Goal: Task Accomplishment & Management: Manage account settings

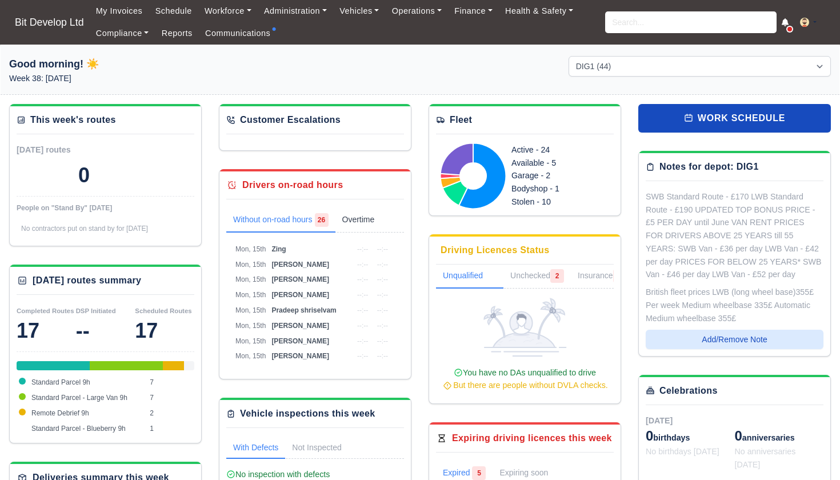
click at [369, 213] on link "Overtime 0" at bounding box center [367, 221] width 62 height 24
click at [279, 213] on link "Without on-road hours 26" at bounding box center [280, 221] width 109 height 24
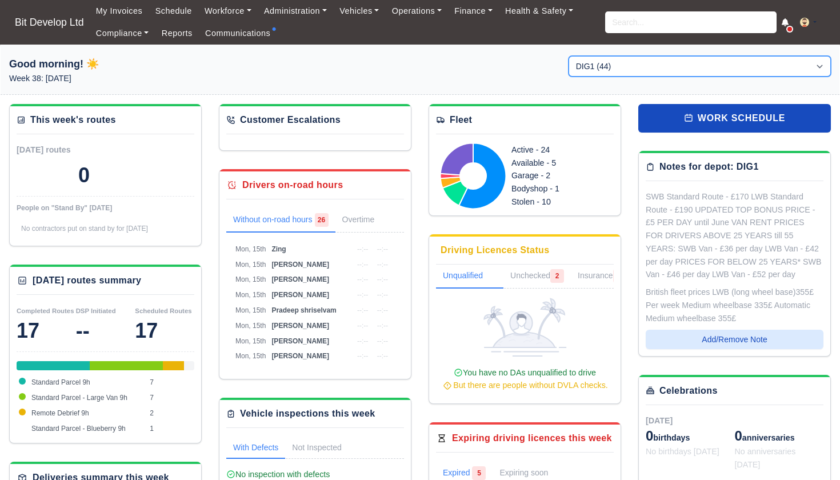
select select "3"
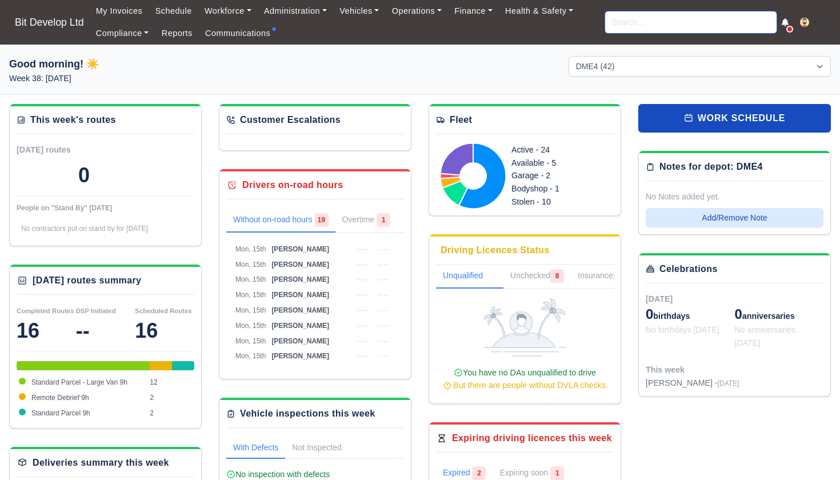
click at [665, 21] on input "search" at bounding box center [690, 22] width 171 height 22
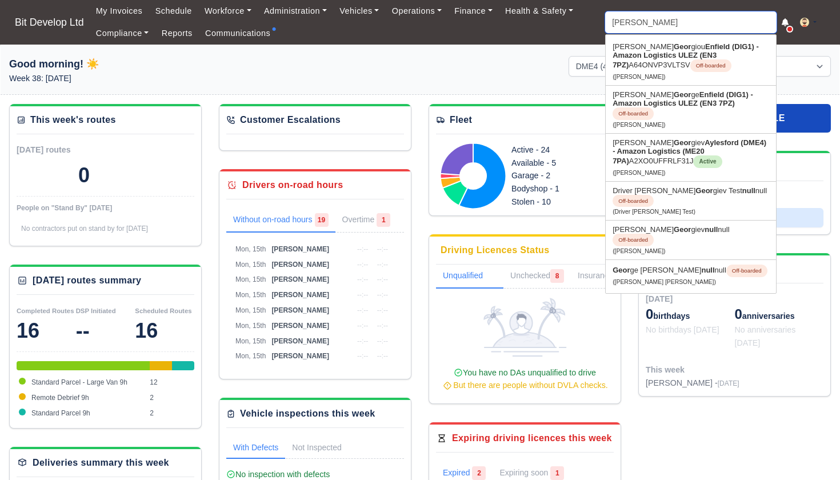
type input "georgi"
type input "georgi Chobanov"
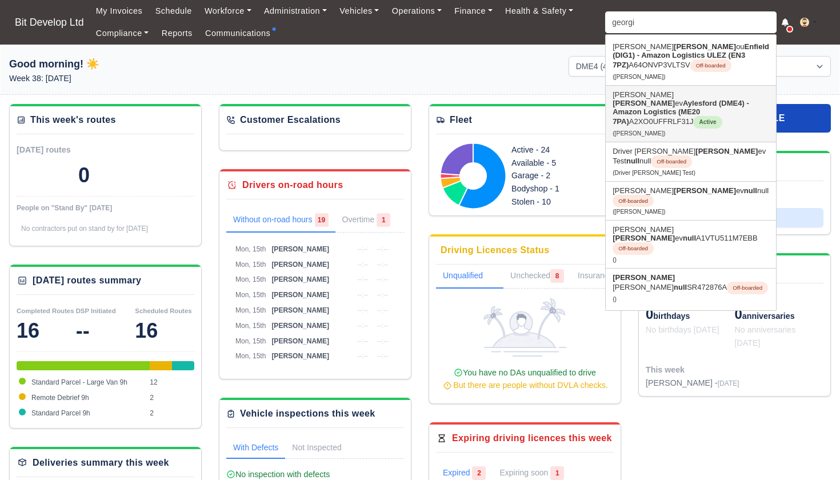
click at [645, 109] on strong "Aylesford (DME4) - Amazon Logistics (ME20 7PA)" at bounding box center [681, 112] width 137 height 27
type input "Denislav Naskov Georgiev"
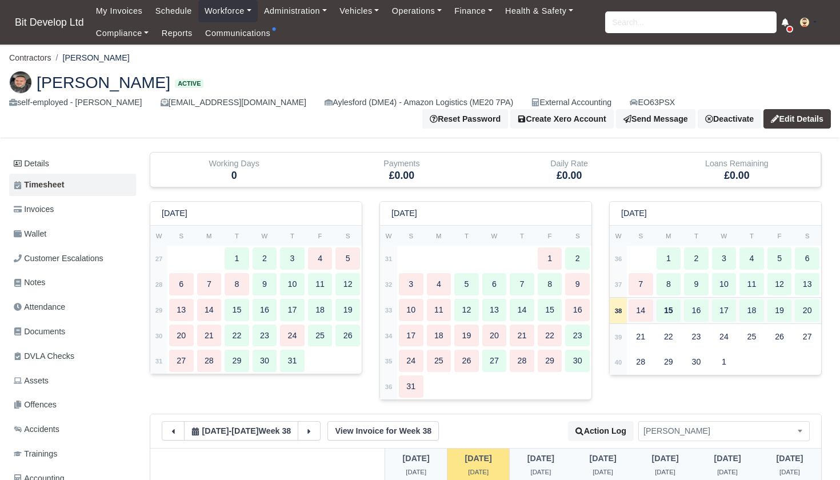
click at [617, 309] on strong "38" at bounding box center [618, 311] width 7 height 7
click at [618, 281] on strong "37" at bounding box center [618, 284] width 7 height 7
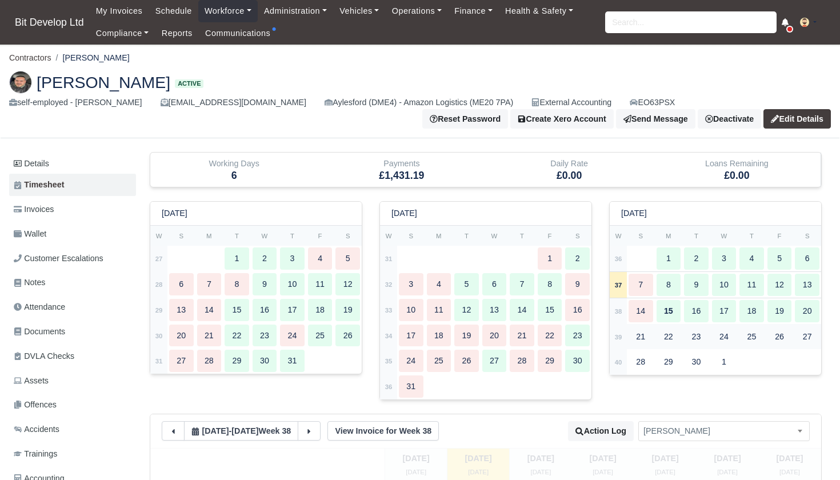
type input "57"
type input "114"
type input "42"
type input "45"
type input "53"
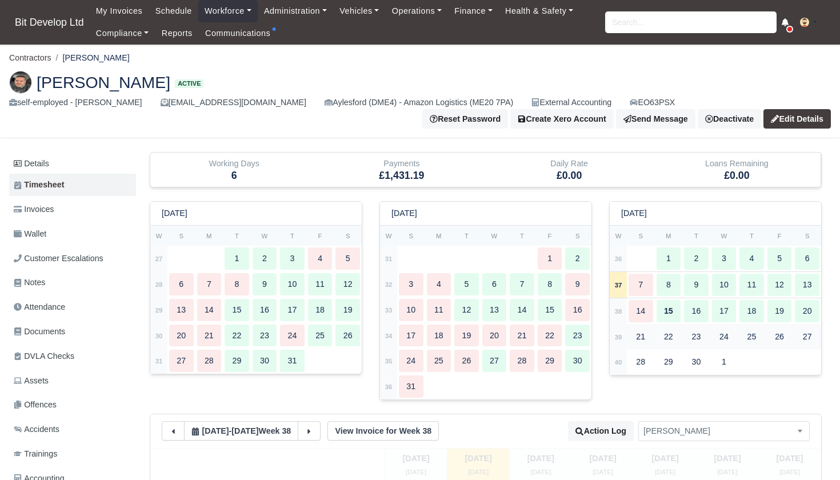
type input "95"
type input "30"
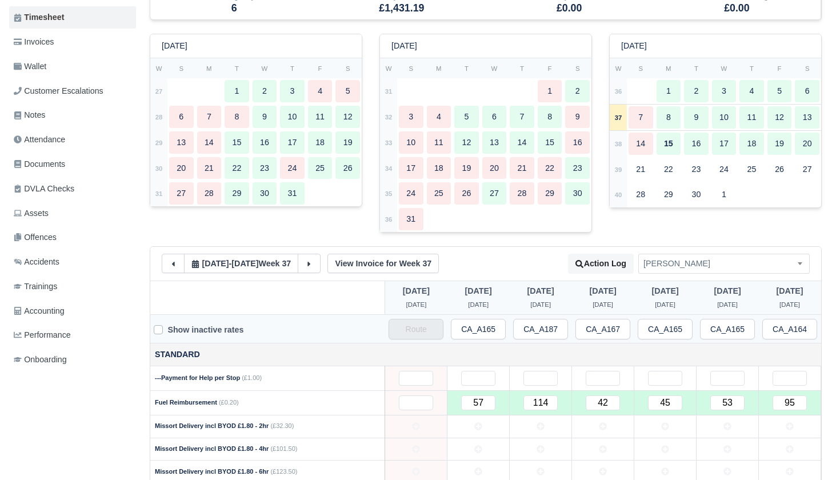
scroll to position [162, 0]
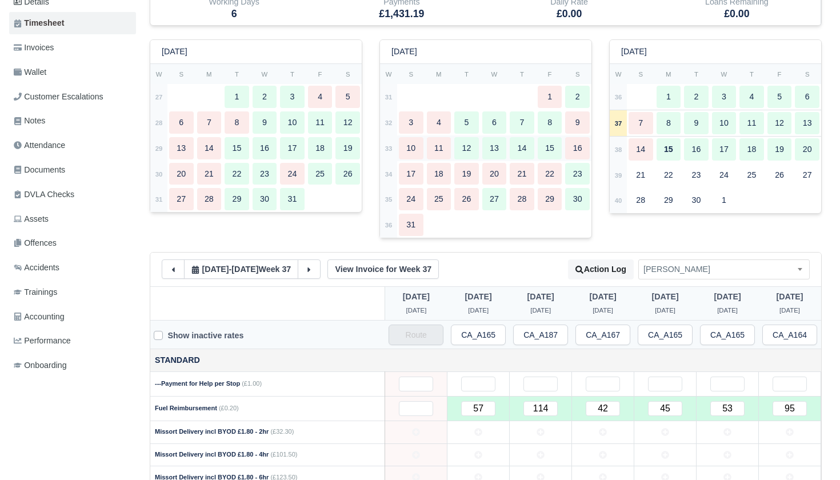
click at [390, 146] on strong "33" at bounding box center [388, 148] width 7 height 7
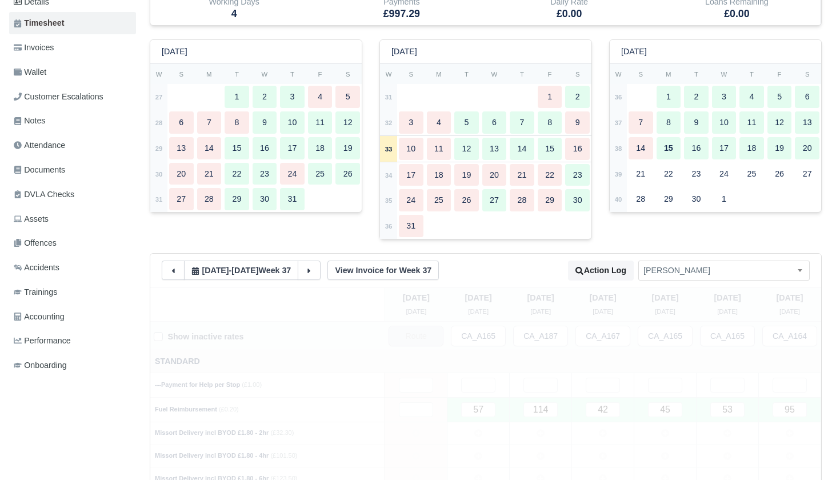
select select "4011"
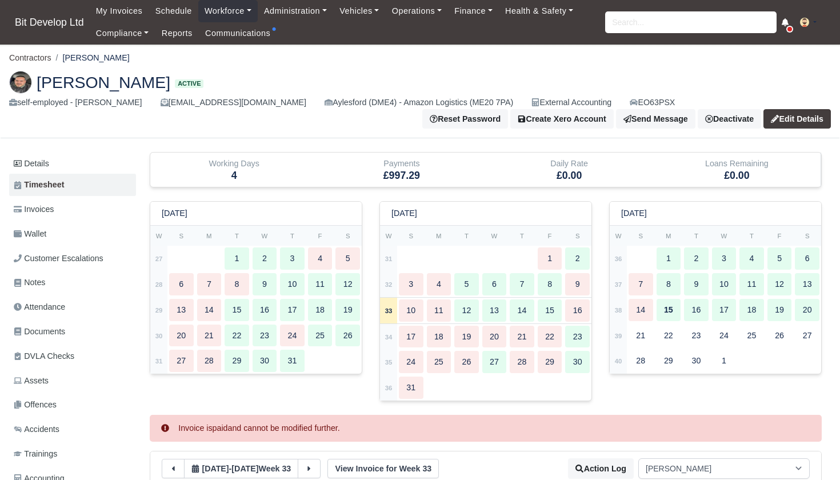
scroll to position [0, 0]
click at [53, 21] on span "Bit Develop Ltd" at bounding box center [49, 22] width 81 height 23
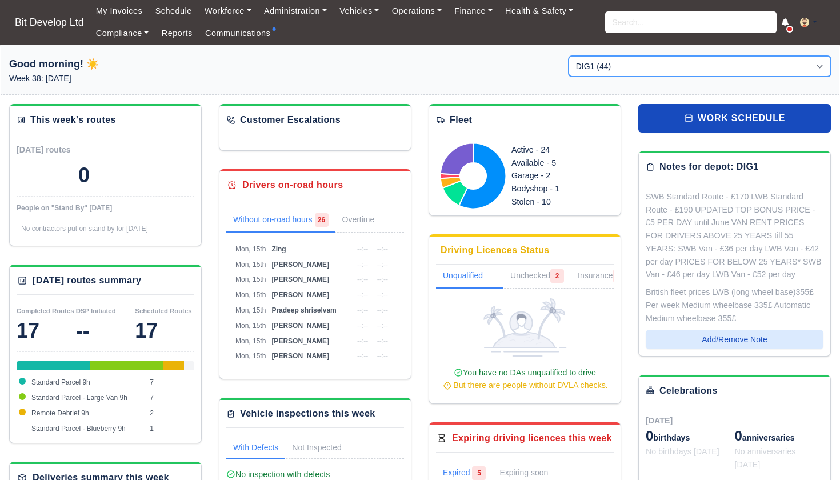
select select "3"
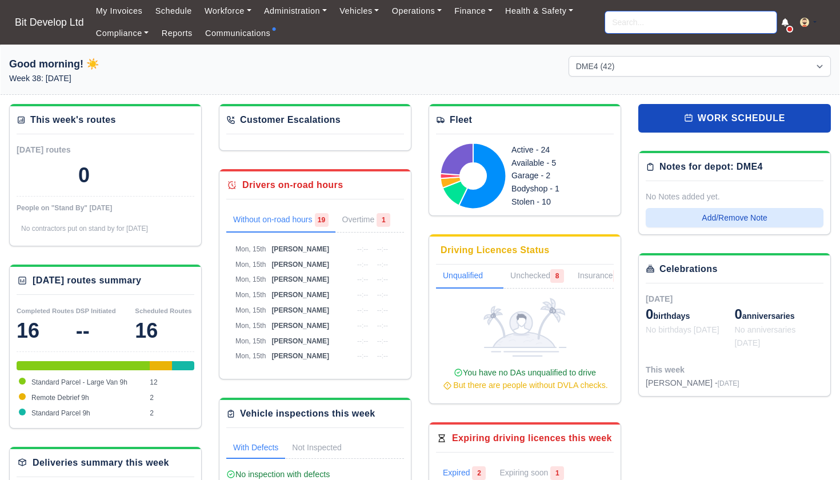
click at [623, 30] on input "search" at bounding box center [690, 22] width 171 height 22
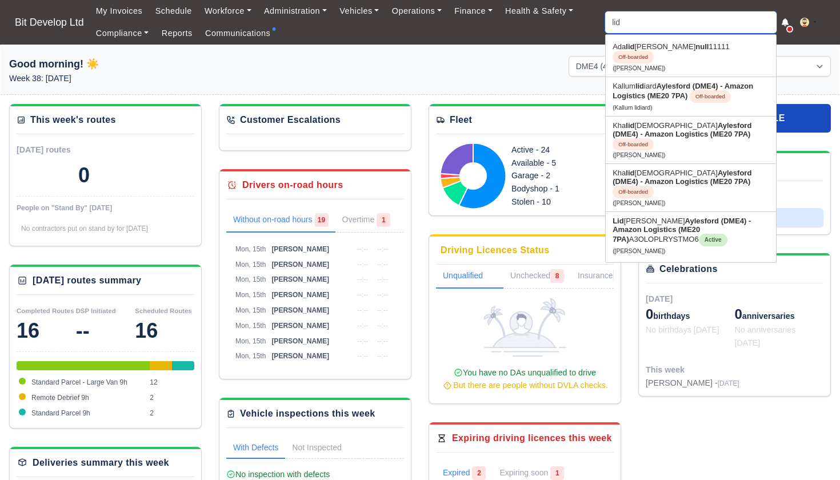
type input "lidi"
type input "lidiya Nikolova"
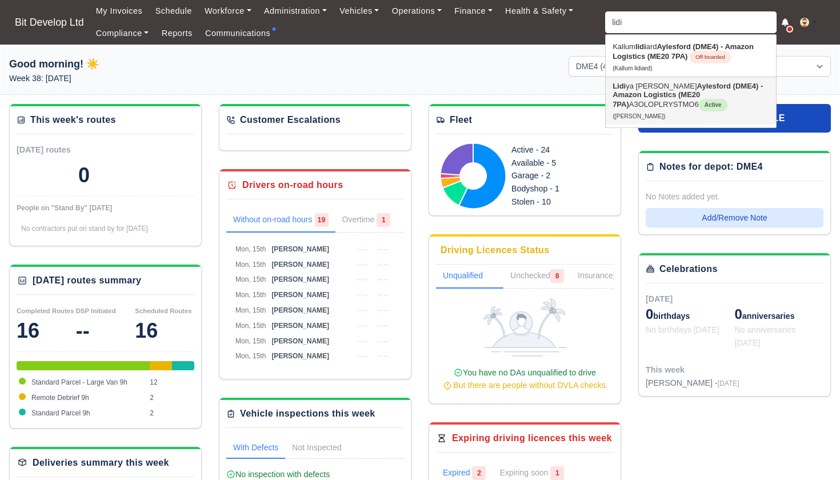
click at [644, 107] on link "Lidi ya Nikolova Aylesford (DME4) - Amazon Logistics (ME20 7PA) A3OLOPLRYSTMO6 …" at bounding box center [691, 100] width 170 height 47
type input "[PERSON_NAME]"
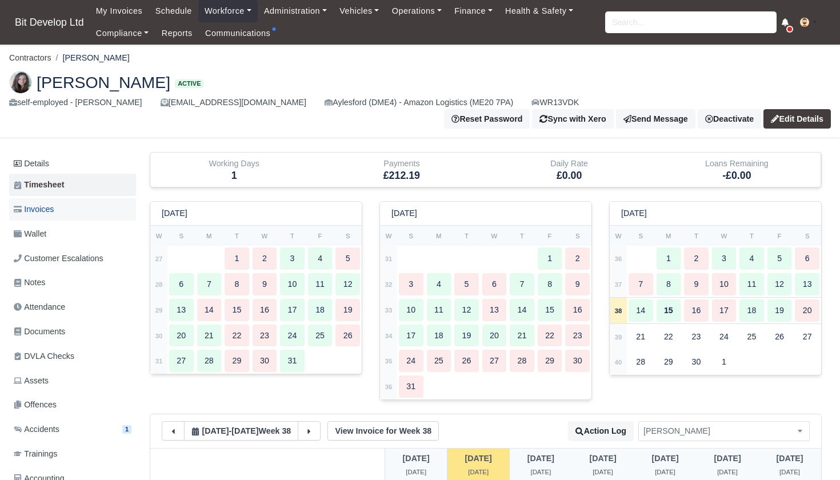
click at [59, 200] on link "Invoices" at bounding box center [72, 209] width 127 height 22
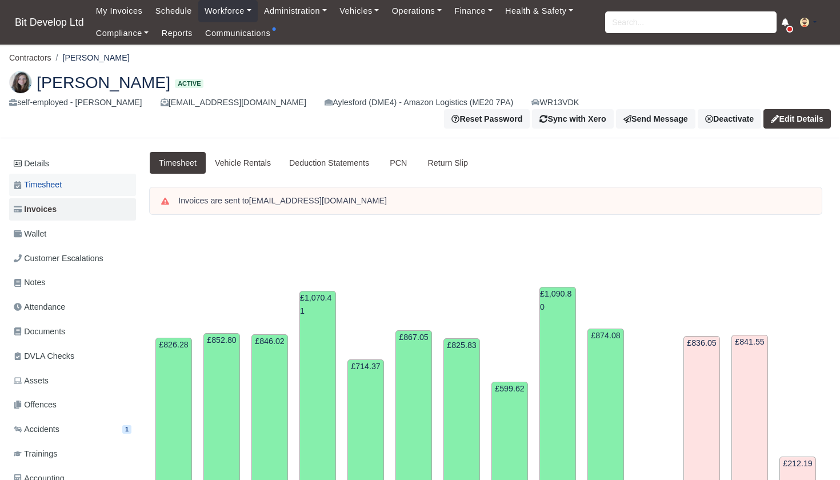
click at [37, 178] on span "Timesheet" at bounding box center [38, 184] width 48 height 13
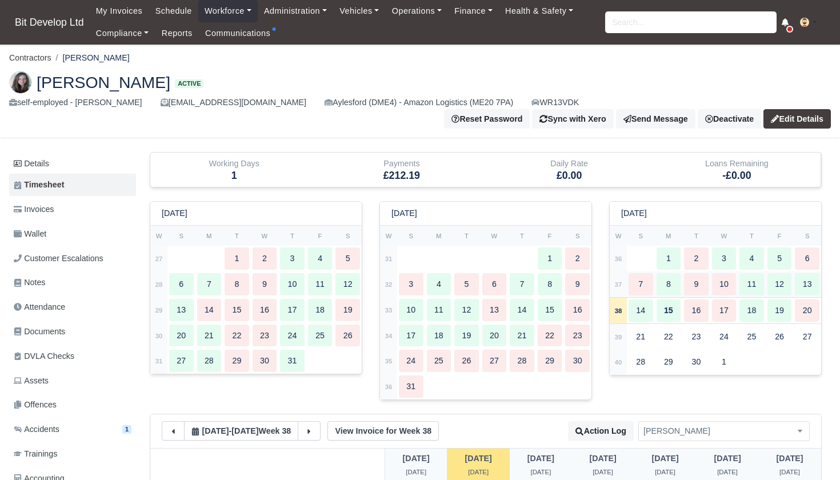
click at [621, 281] on strong "37" at bounding box center [618, 284] width 7 height 7
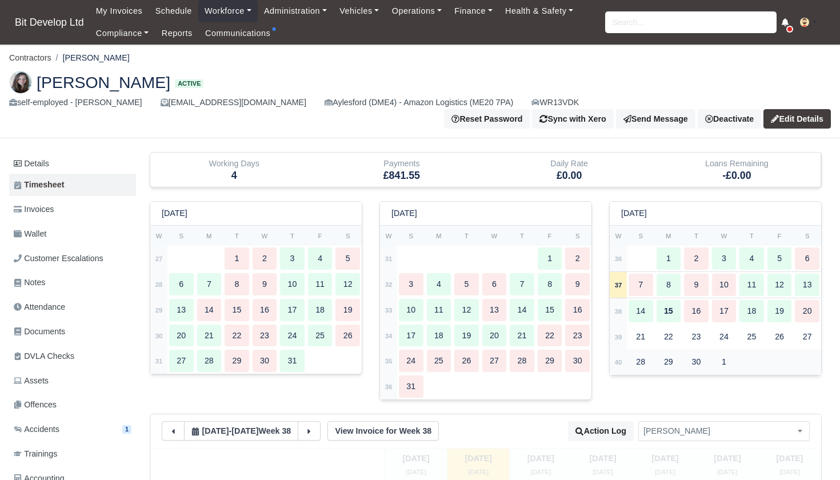
type input "110"
type input "115"
type input "102"
type input "103"
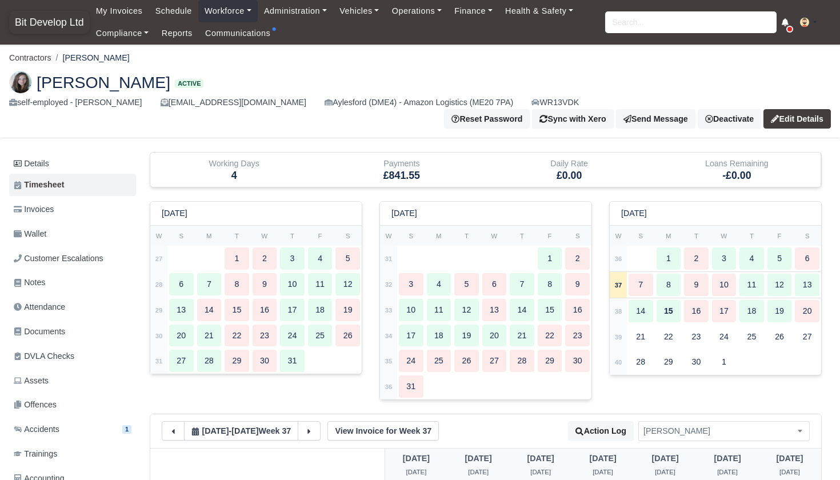
click at [56, 20] on span "Bit Develop Ltd" at bounding box center [49, 22] width 81 height 23
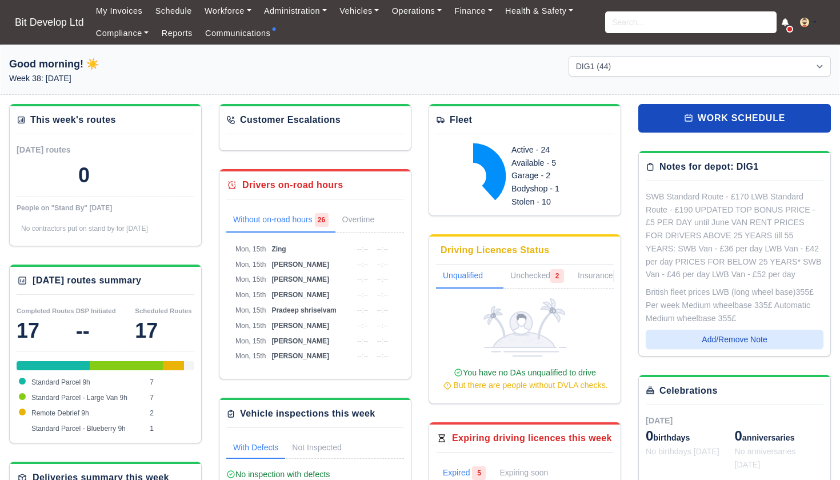
select select "2"
click at [661, 27] on input "search" at bounding box center [690, 22] width 171 height 22
type input "yasin"
type input "yasin Bakkali"
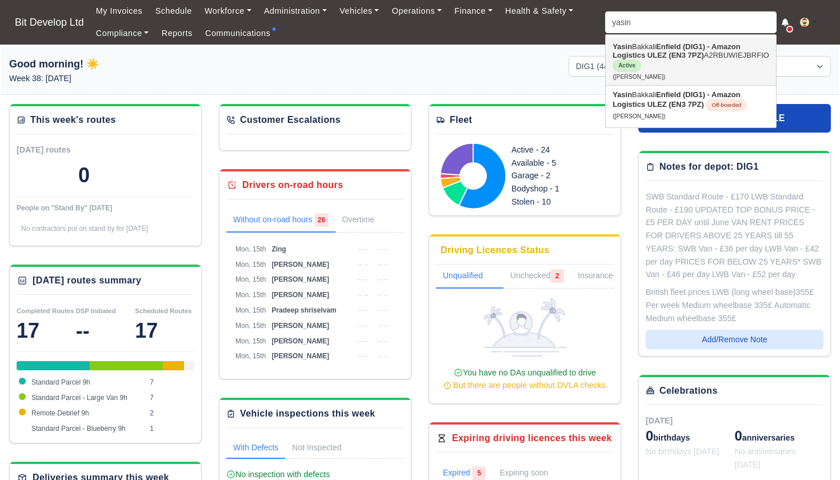
click at [669, 62] on link "Yasin Bakkali Enfield (DIG1) - Amazon Logistics ULEZ (EN3 7PZ) A2RBUWIEJBRFIO A…" at bounding box center [691, 61] width 170 height 47
type input "[PERSON_NAME]"
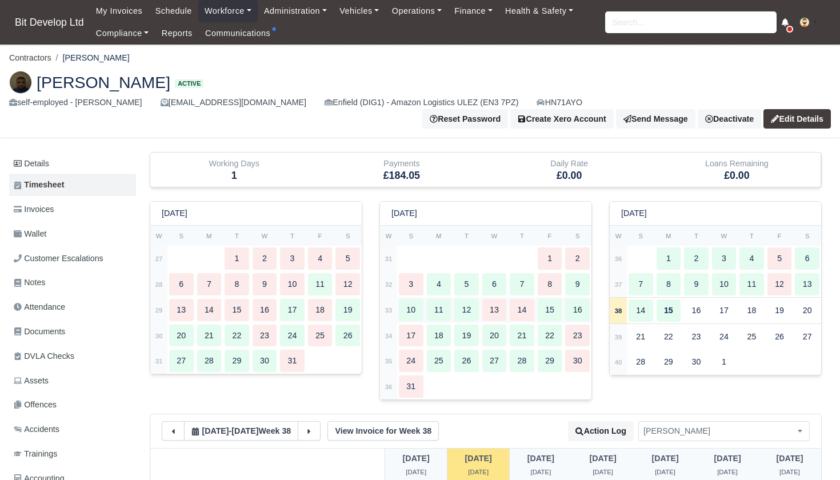
click at [387, 307] on strong "33" at bounding box center [388, 310] width 7 height 7
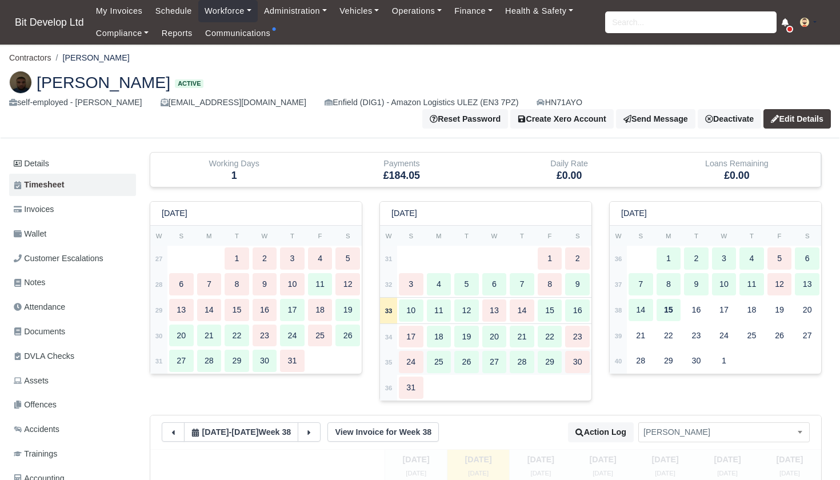
select select "3843"
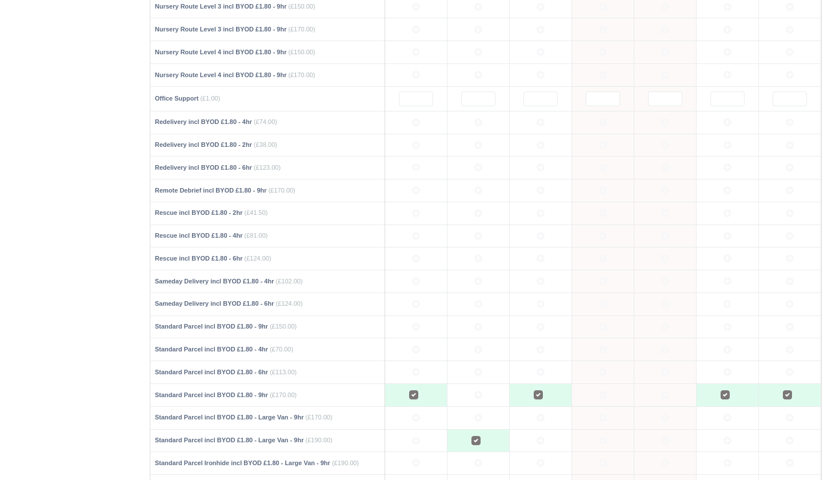
scroll to position [807, 0]
